Goal: Check status

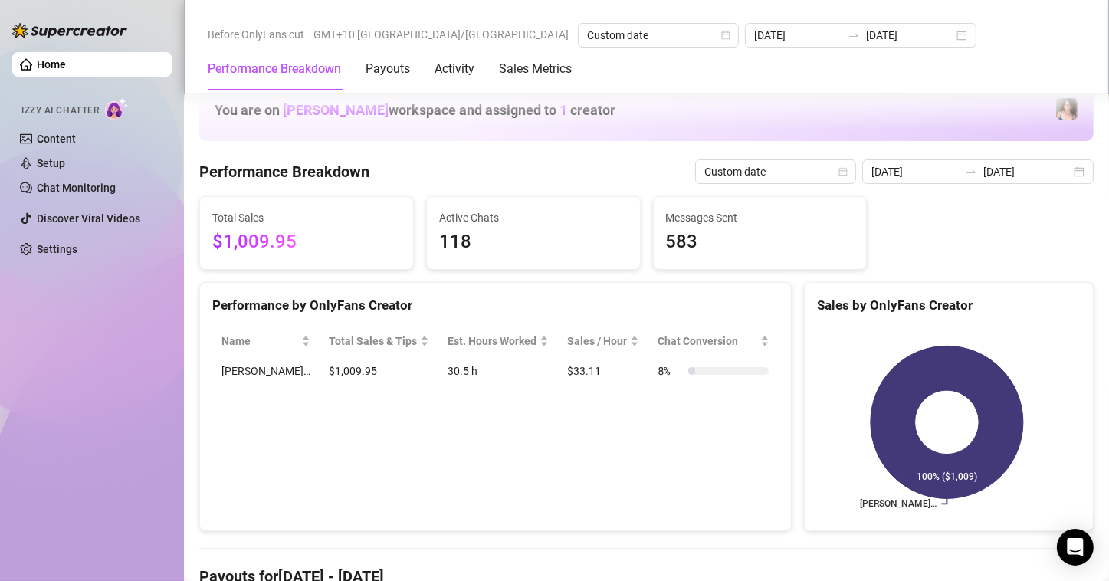
scroll to position [383, 0]
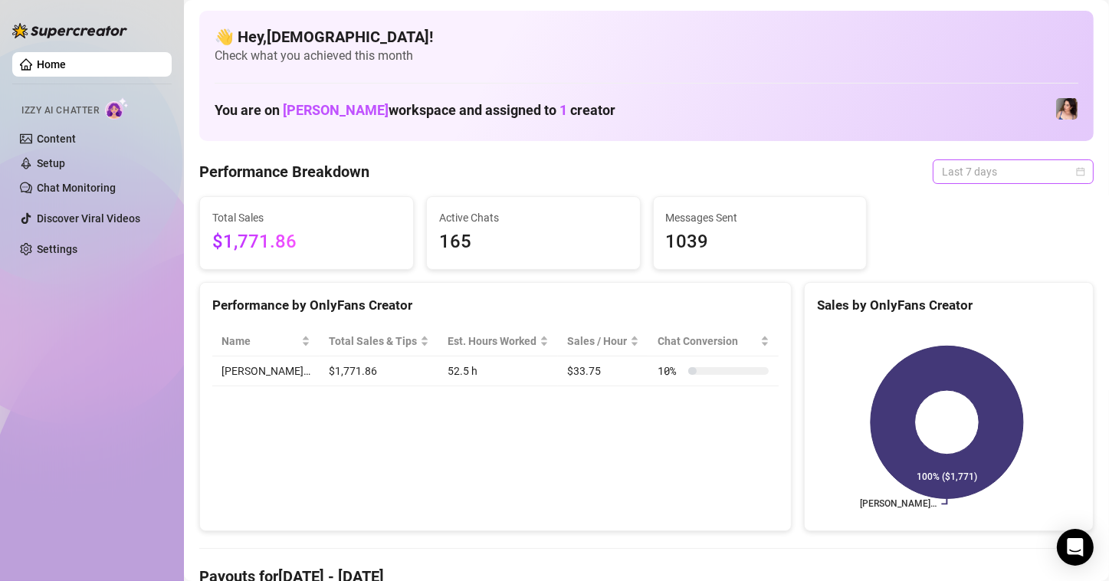
click at [950, 176] on span "Last 7 days" at bounding box center [1013, 171] width 143 height 23
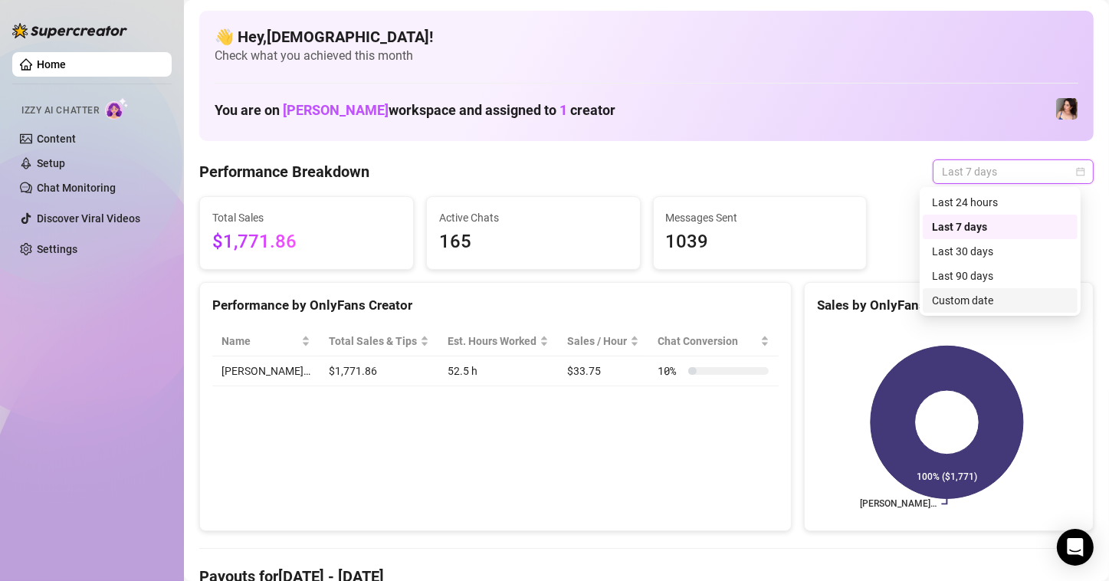
click at [944, 307] on div "Custom date" at bounding box center [1000, 300] width 136 height 17
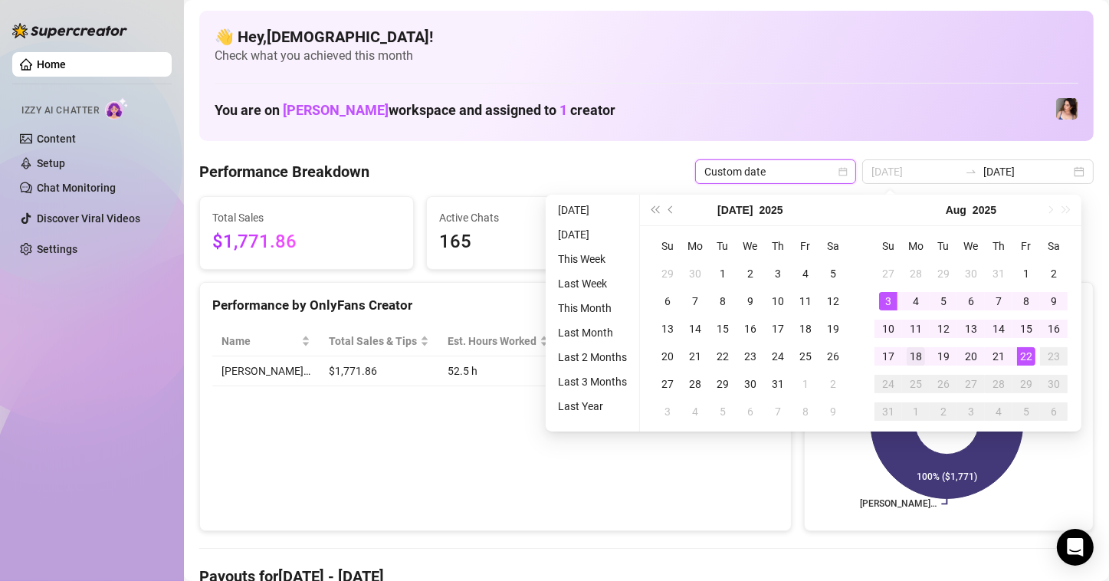
type input "2025-08-18"
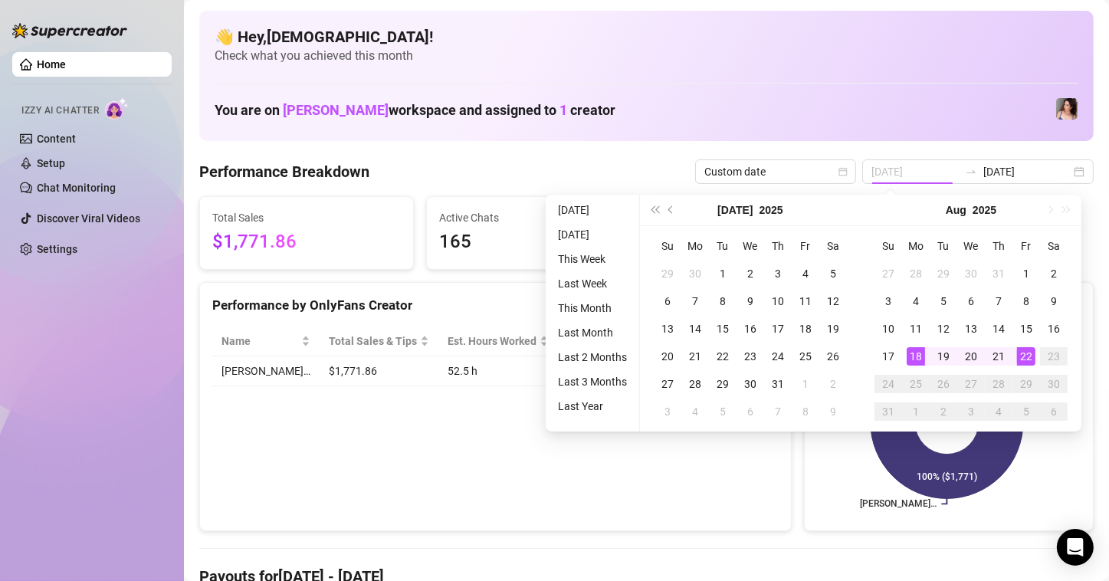
click at [921, 353] on div "18" at bounding box center [916, 356] width 18 height 18
type input "2025-08-22"
click at [1017, 356] on div "22" at bounding box center [1026, 356] width 18 height 18
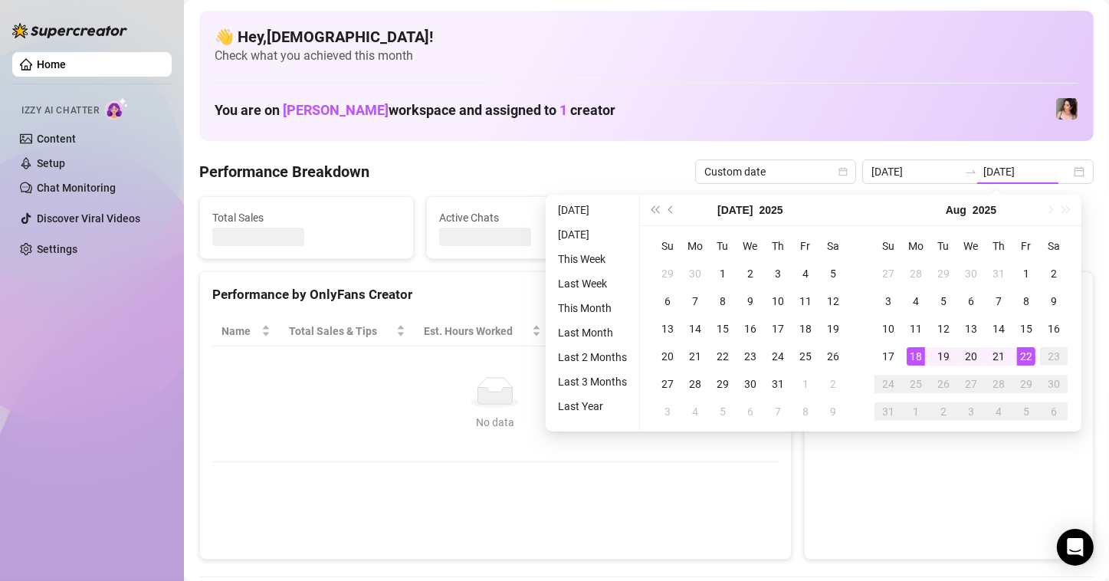
type input "2025-08-18"
